Goal: Download file/media

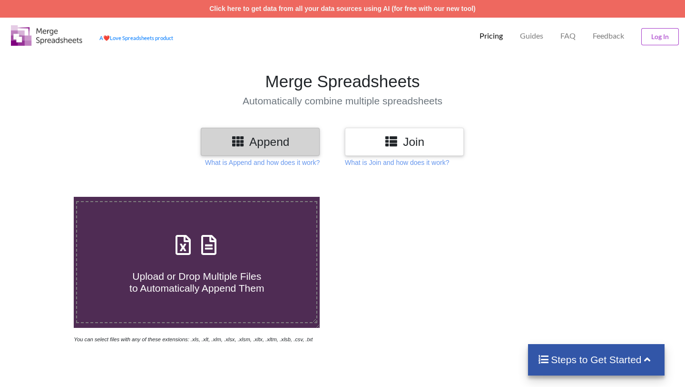
click at [212, 245] on icon at bounding box center [209, 240] width 24 height 20
click at [47, 197] on input "Upload or Drop Multiple Files to Automatically Append Them" at bounding box center [47, 197] width 0 height 0
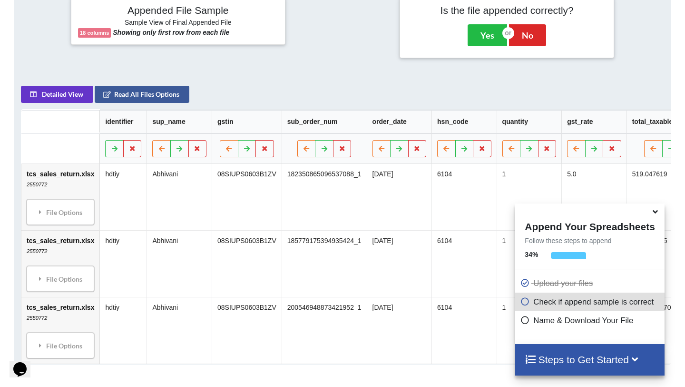
click at [654, 212] on icon at bounding box center [656, 210] width 10 height 9
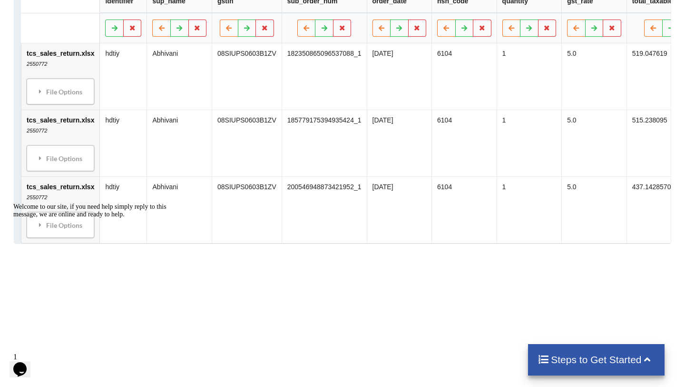
scroll to position [504, 0]
click at [582, 359] on h4 "Steps to Get Started" at bounding box center [597, 359] width 118 height 12
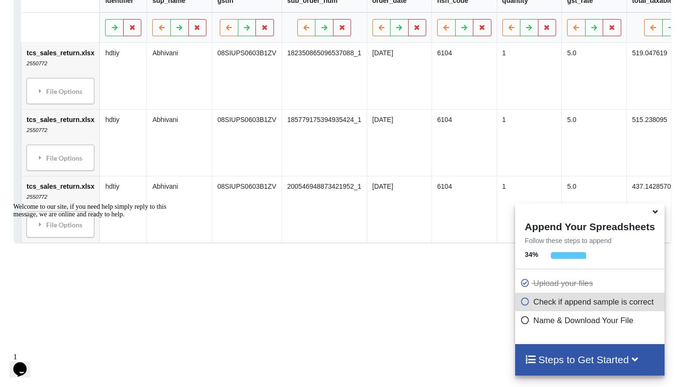
click at [653, 211] on icon at bounding box center [656, 210] width 10 height 9
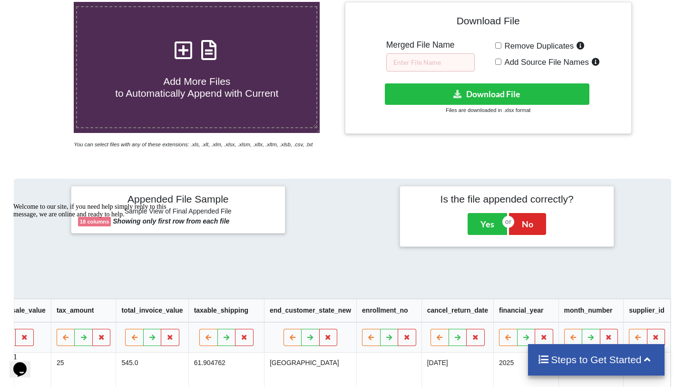
scroll to position [201, 0]
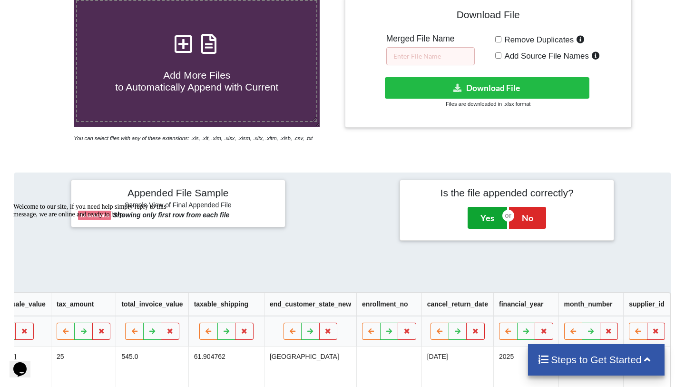
click at [489, 222] on button "Yes" at bounding box center [488, 218] width 40 height 22
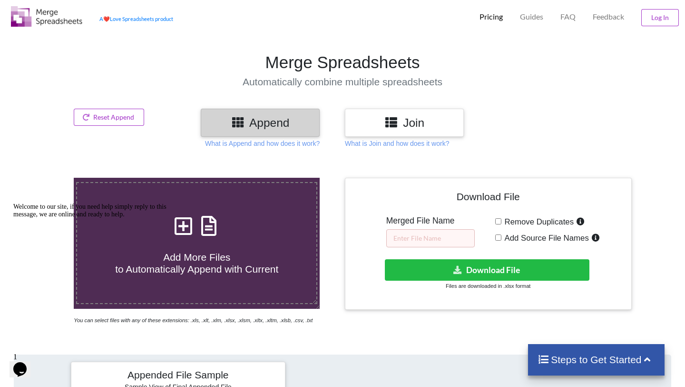
scroll to position [23, 0]
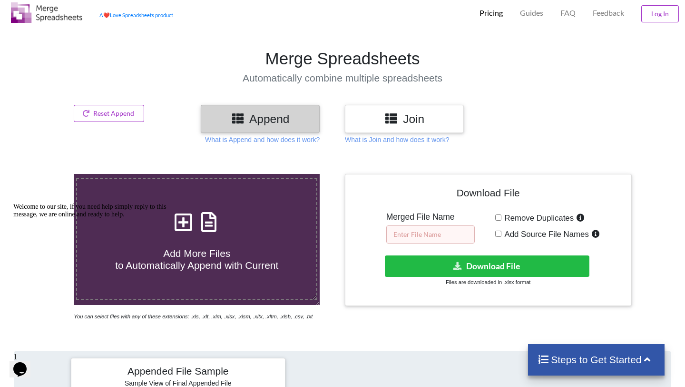
click at [431, 232] on input "text" at bounding box center [431, 234] width 89 height 18
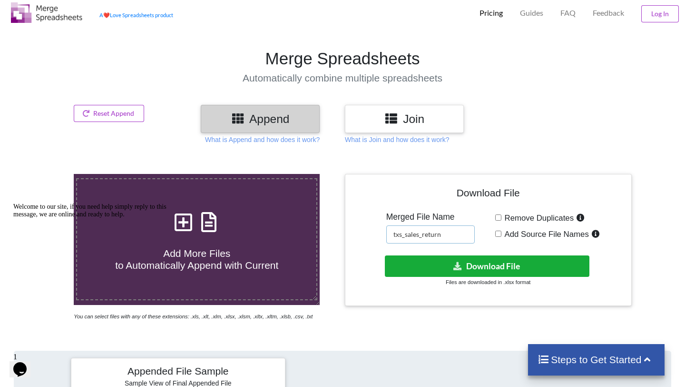
type input "txs_sales_return"
click at [449, 262] on button "Download File" at bounding box center [487, 265] width 204 height 21
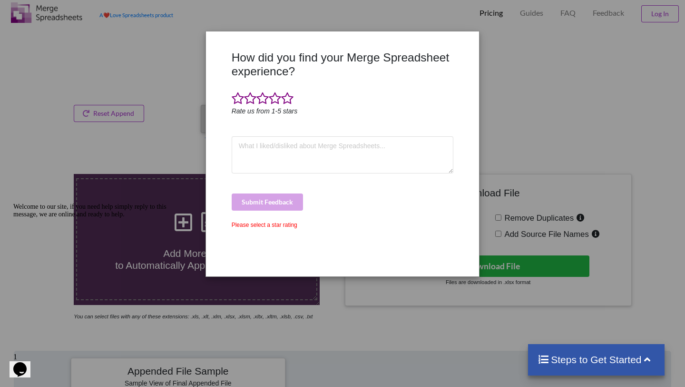
click at [313, 132] on div "How did you find your Merge Spreadsheet experience? Rate us from 1-5 stars Subm…" at bounding box center [342, 159] width 227 height 218
click at [289, 150] on textarea at bounding box center [343, 154] width 222 height 37
click at [288, 101] on span at bounding box center [287, 98] width 12 height 13
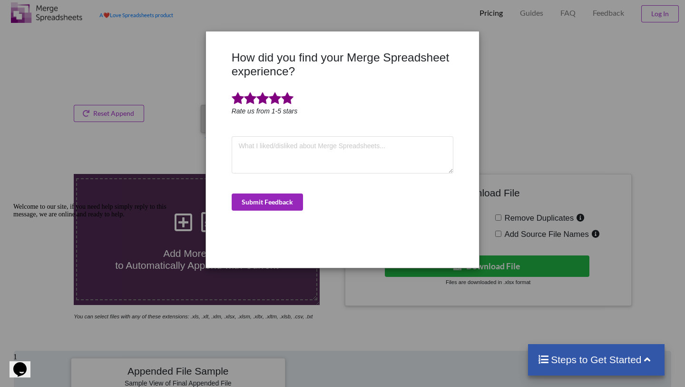
click at [281, 197] on button "Submit Feedback" at bounding box center [267, 201] width 71 height 17
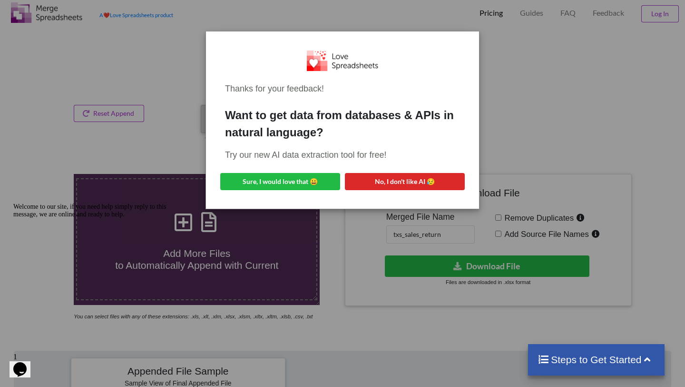
click at [315, 120] on div "Want to get data from databases & APIs in natural language?" at bounding box center [342, 124] width 235 height 34
click at [175, 138] on div "Thanks for your feedback! Want to get data from databases & APIs in natural lan…" at bounding box center [342, 193] width 685 height 387
click at [196, 138] on div "Thanks for your feedback! Want to get data from databases & APIs in natural lan…" at bounding box center [342, 193] width 685 height 387
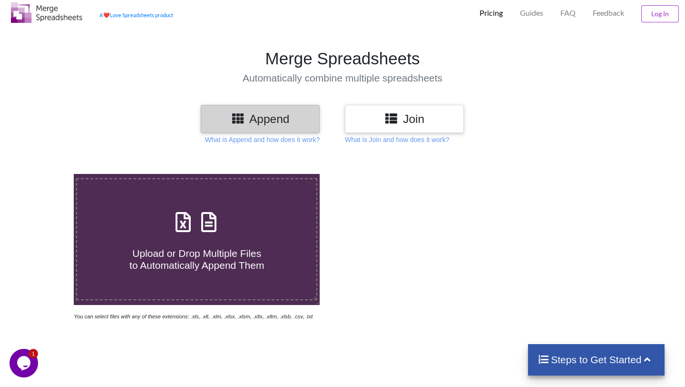
drag, startPoint x: 201, startPoint y: 119, endPoint x: 198, endPoint y: 225, distance: 105.7
click at [198, 225] on label "Upload or Drop Multiple Files to Automatically Append Them" at bounding box center [196, 239] width 241 height 122
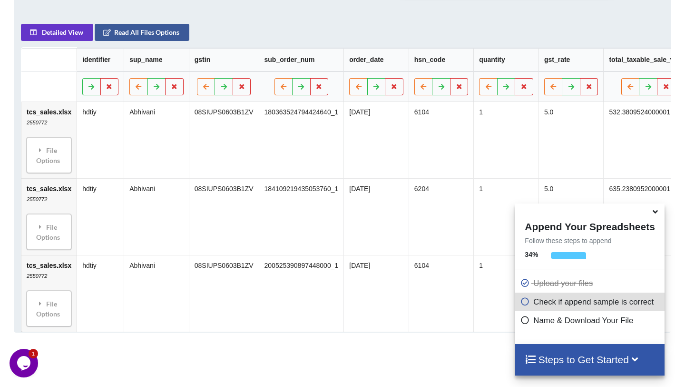
scroll to position [443, 0]
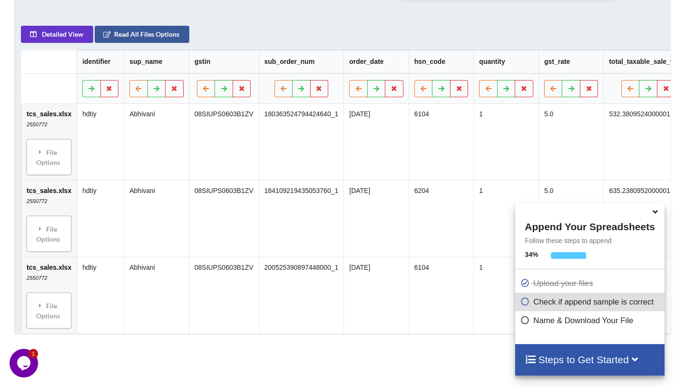
click at [655, 210] on icon at bounding box center [656, 210] width 10 height 9
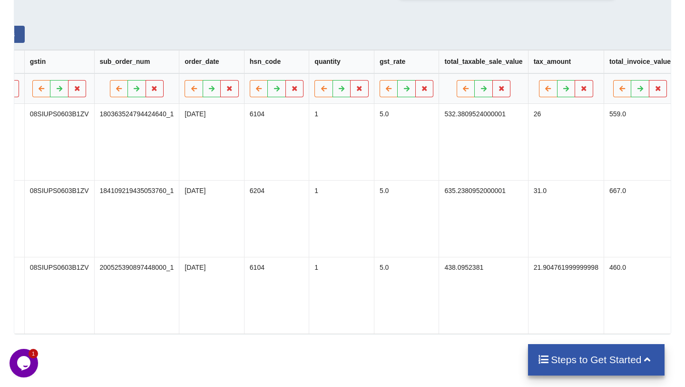
scroll to position [0, 0]
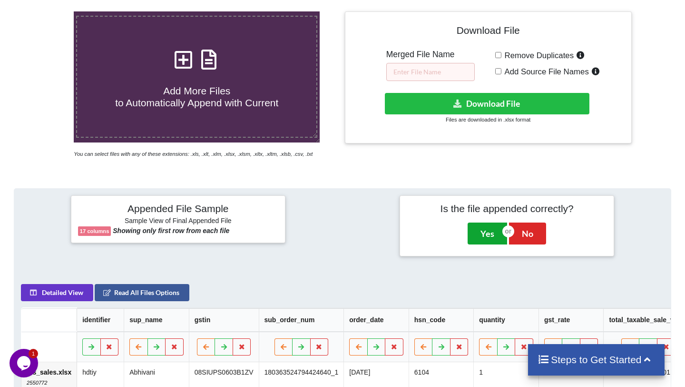
click at [489, 243] on button "Yes" at bounding box center [488, 233] width 40 height 22
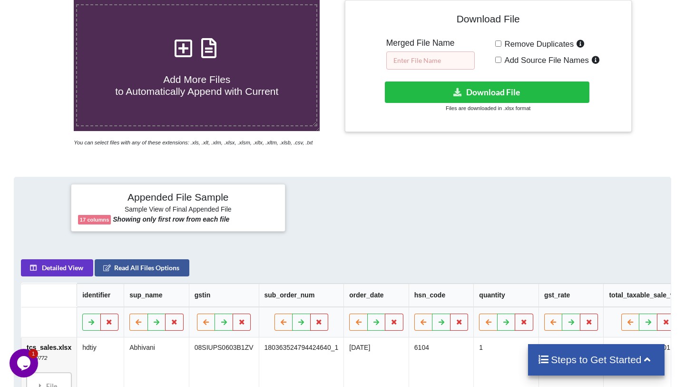
click at [439, 62] on input "text" at bounding box center [431, 60] width 89 height 18
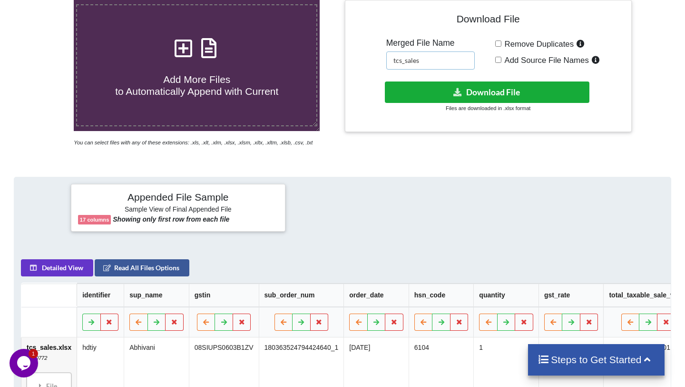
type input "tcs_sales"
click at [463, 90] on button "Download File" at bounding box center [487, 91] width 204 height 21
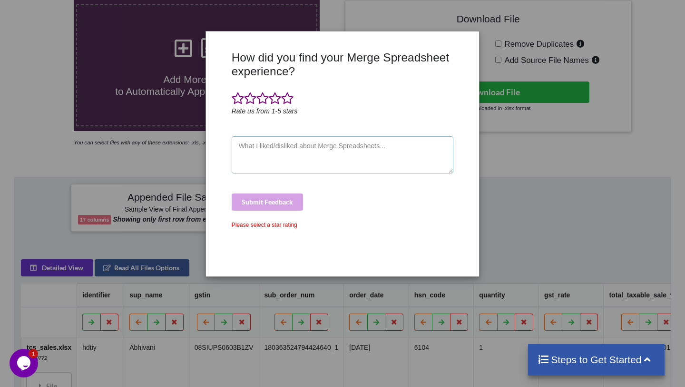
click at [284, 141] on textarea at bounding box center [343, 154] width 222 height 37
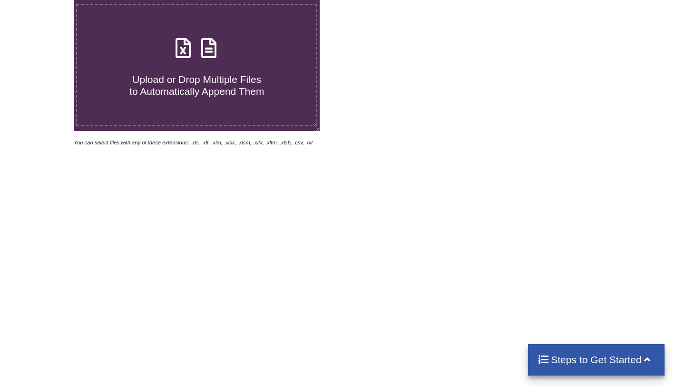
click at [417, 99] on div at bounding box center [489, 73] width 292 height 147
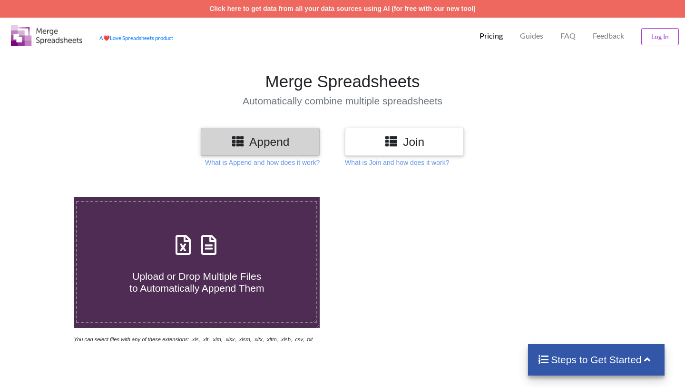
click at [516, 168] on div "Append Join What is Append and how does it work? What is Join and how does it w…" at bounding box center [342, 356] width 685 height 456
